Goal: Browse casually: Explore the website without a specific task or goal

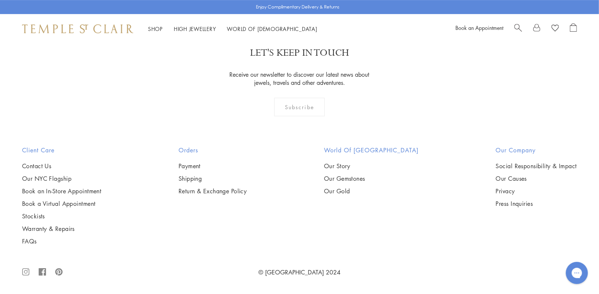
scroll to position [4788, 0]
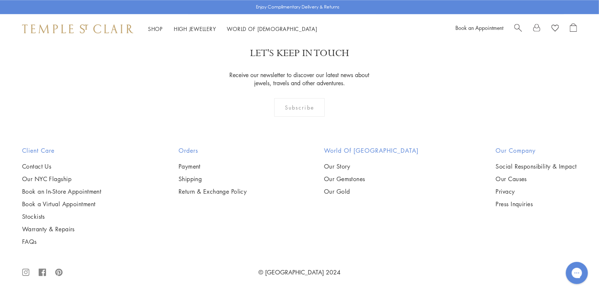
click at [0, 0] on img at bounding box center [0, 0] width 0 height 0
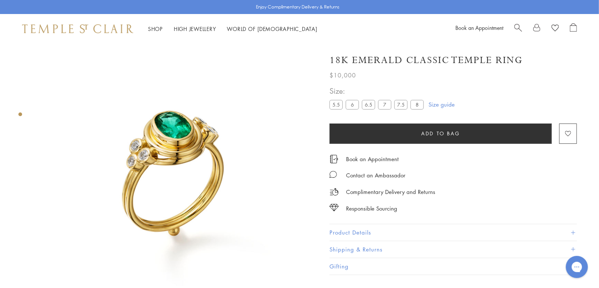
click at [362, 229] on button "Product Details" at bounding box center [454, 232] width 248 height 17
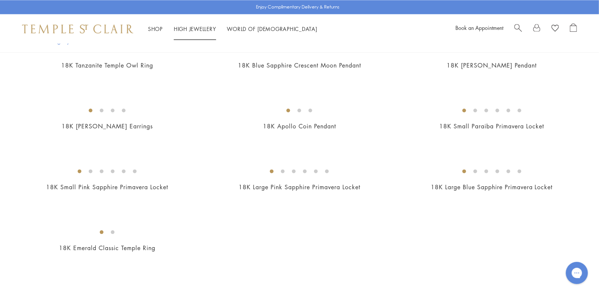
click at [184, 27] on link "High Jewellery High Jewellery" at bounding box center [195, 28] width 42 height 7
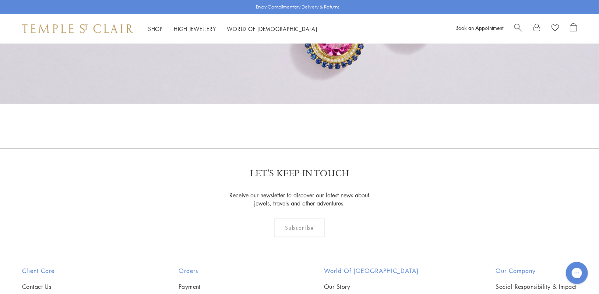
scroll to position [626, 0]
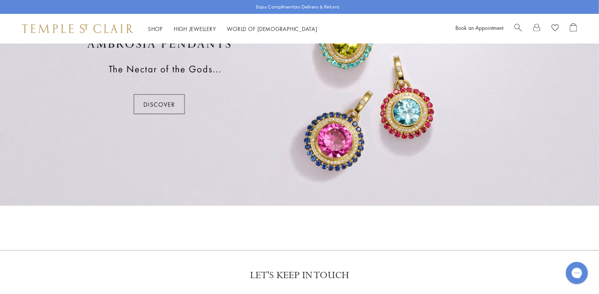
click at [151, 106] on div at bounding box center [299, 77] width 599 height 258
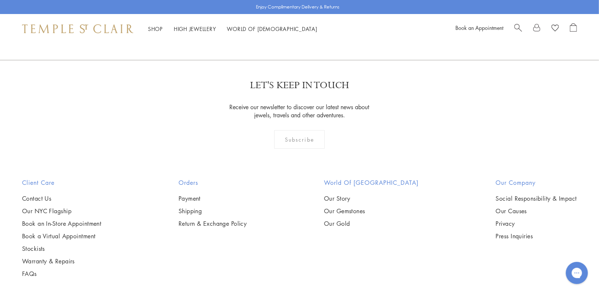
scroll to position [1694, 0]
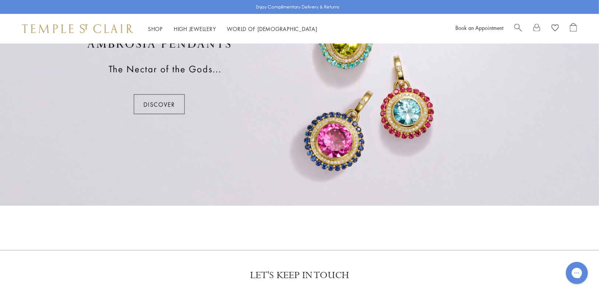
click at [520, 29] on span "Search" at bounding box center [519, 27] width 8 height 8
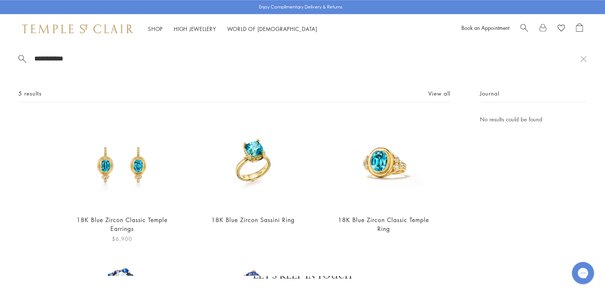
type input "**********"
drag, startPoint x: 124, startPoint y: 167, endPoint x: 120, endPoint y: 168, distance: 4.1
click at [124, 167] on img at bounding box center [122, 162] width 94 height 94
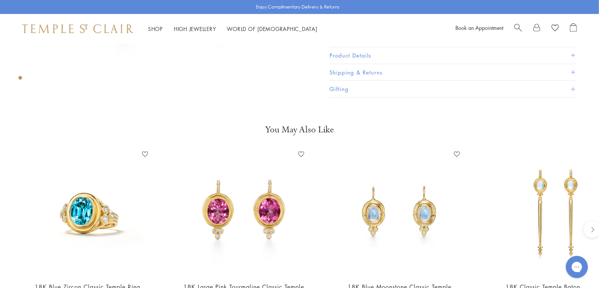
scroll to position [258, 0]
